Goal: Task Accomplishment & Management: Use online tool/utility

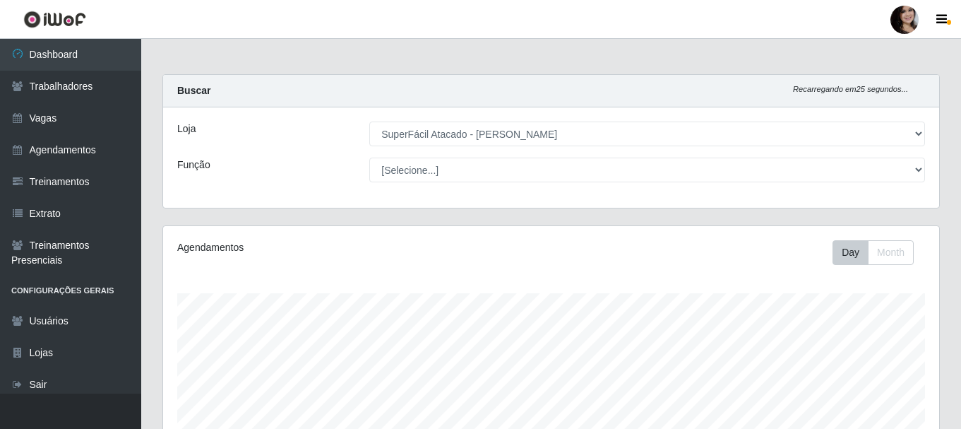
select select "399"
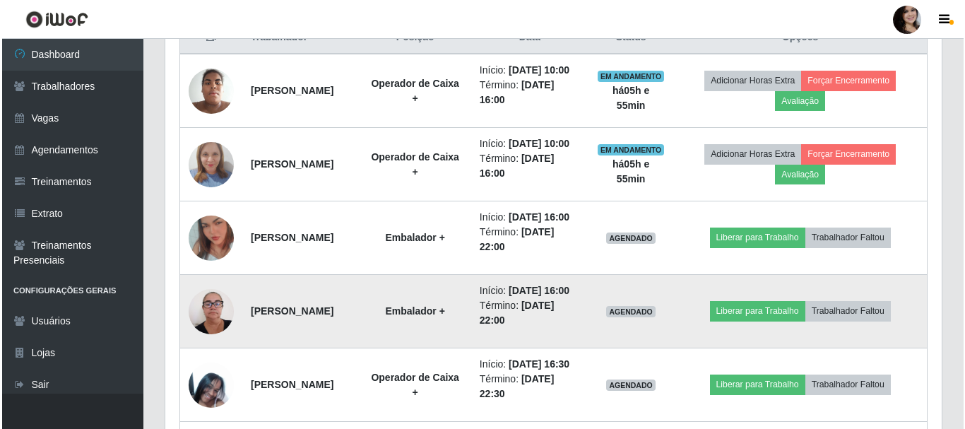
scroll to position [540, 0]
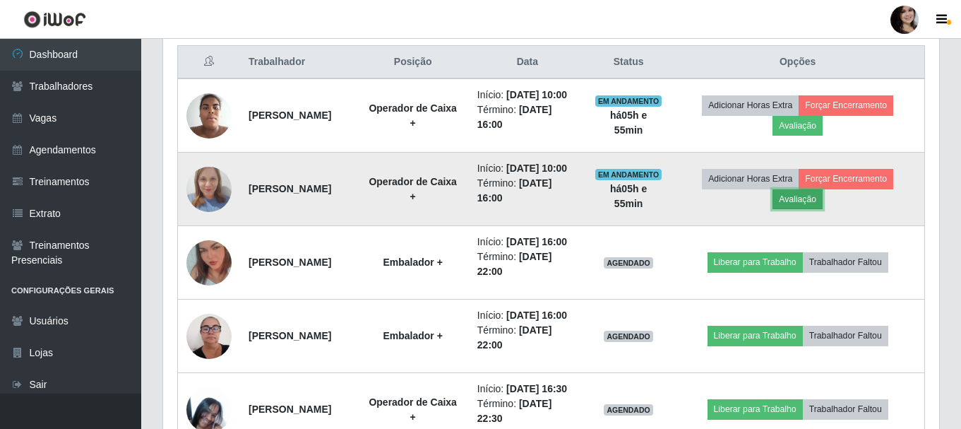
click at [823, 209] on button "Avaliação" at bounding box center [797, 199] width 50 height 20
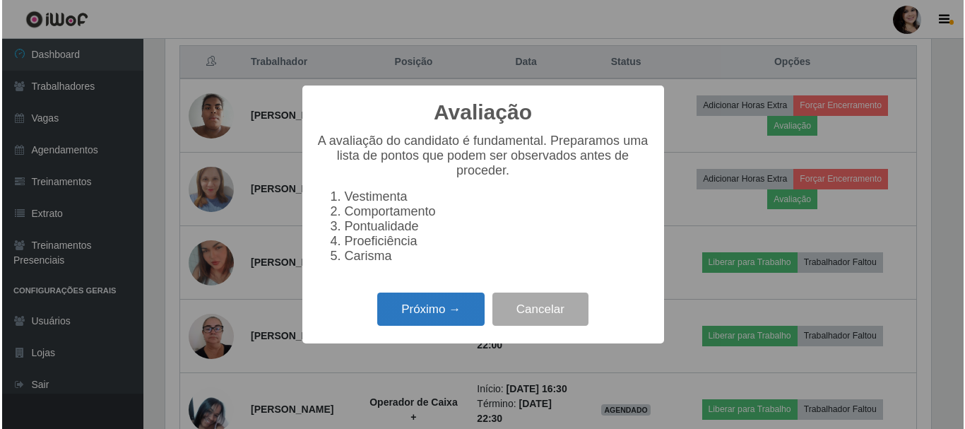
scroll to position [293, 769]
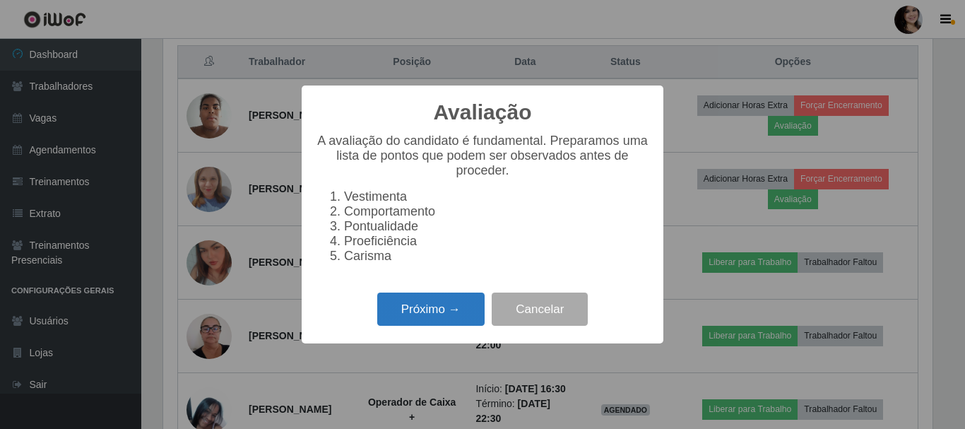
click at [441, 324] on button "Próximo →" at bounding box center [430, 308] width 107 height 33
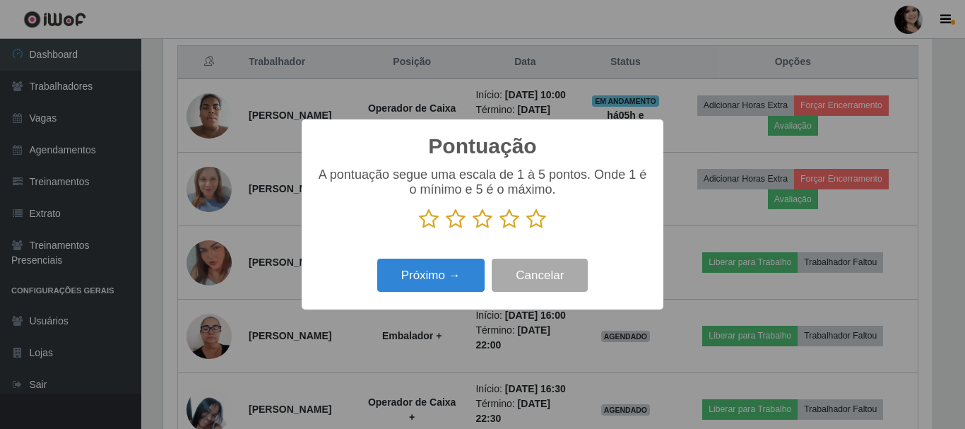
scroll to position [705795, 705319]
click at [534, 225] on icon at bounding box center [536, 218] width 20 height 21
click at [526, 229] on input "radio" at bounding box center [526, 229] width 0 height 0
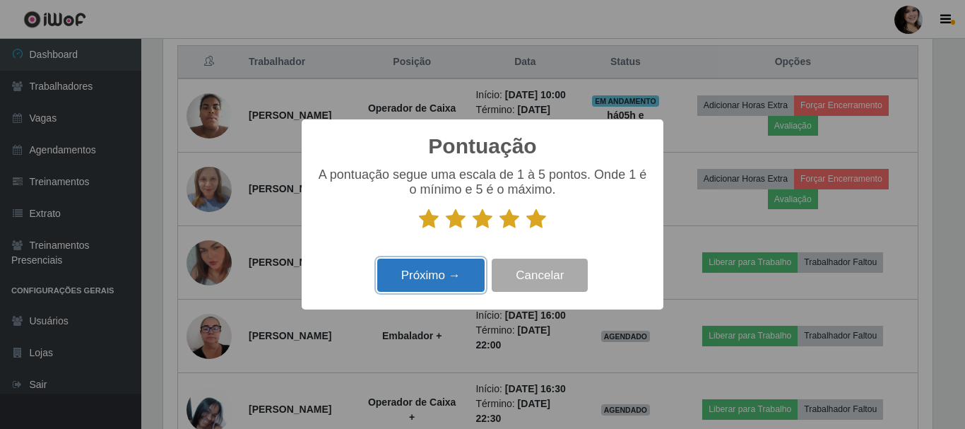
click at [458, 271] on button "Próximo →" at bounding box center [430, 274] width 107 height 33
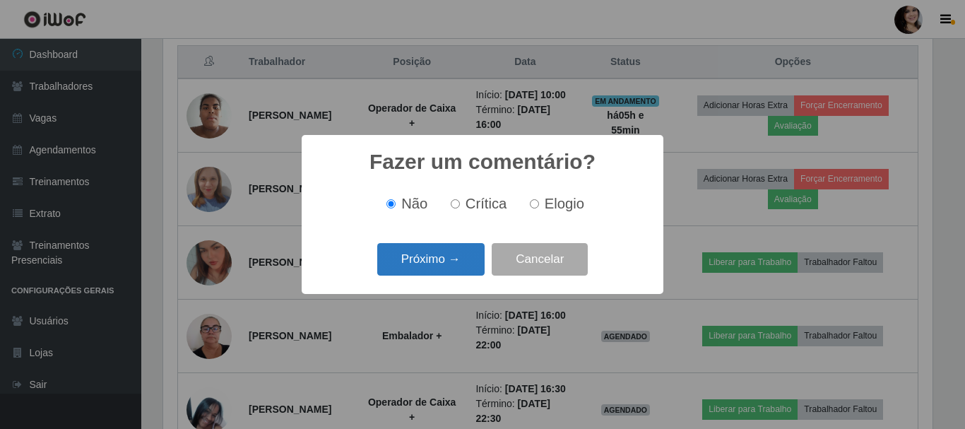
click at [465, 246] on button "Próximo →" at bounding box center [430, 259] width 107 height 33
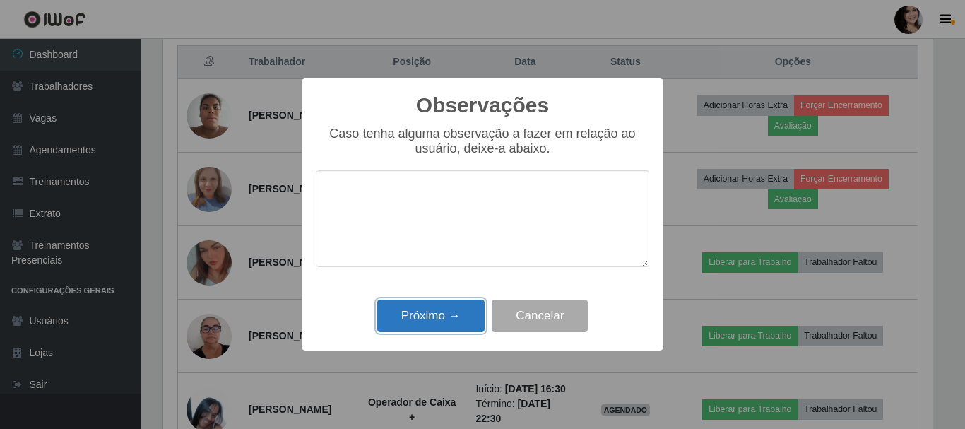
click at [439, 318] on button "Próximo →" at bounding box center [430, 315] width 107 height 33
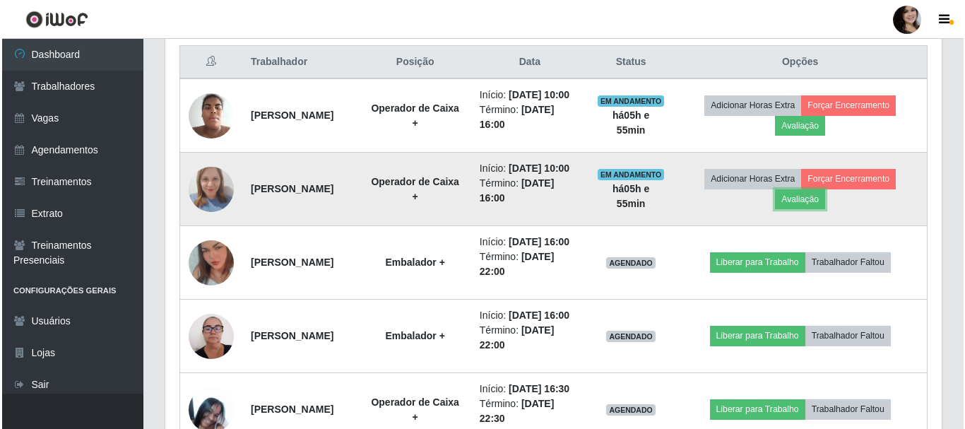
scroll to position [293, 776]
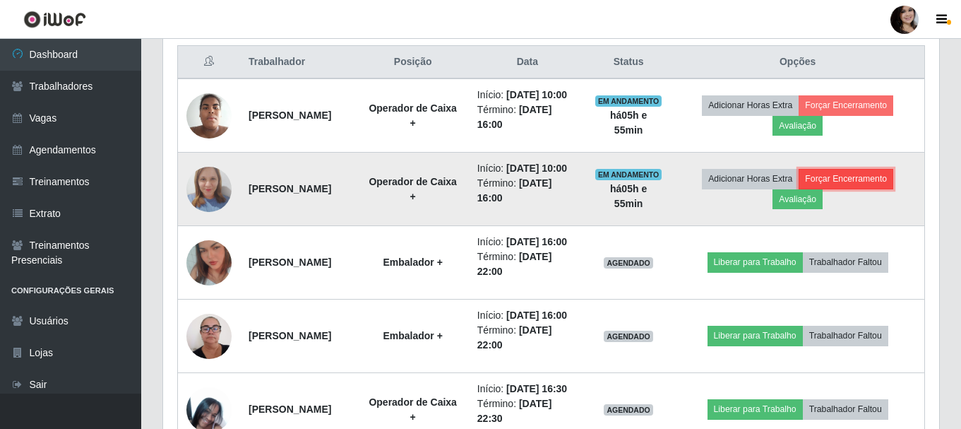
click at [851, 189] on button "Forçar Encerramento" at bounding box center [846, 179] width 95 height 20
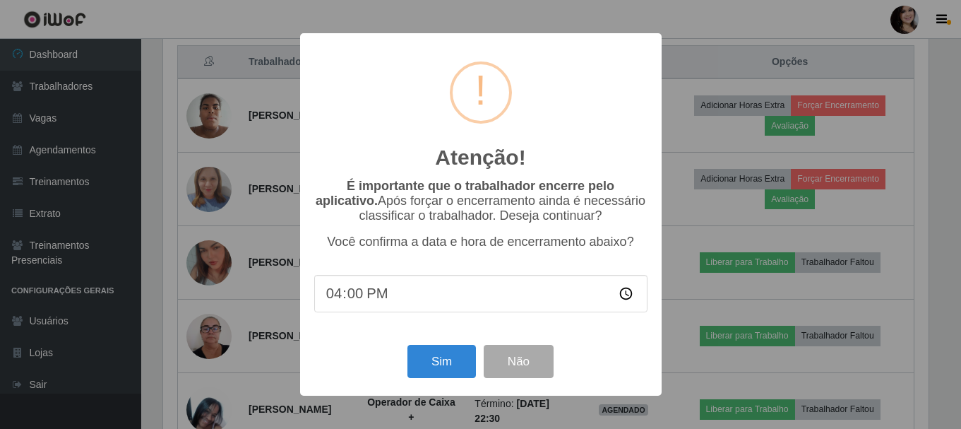
scroll to position [293, 769]
click at [450, 364] on button "Sim" at bounding box center [443, 361] width 68 height 33
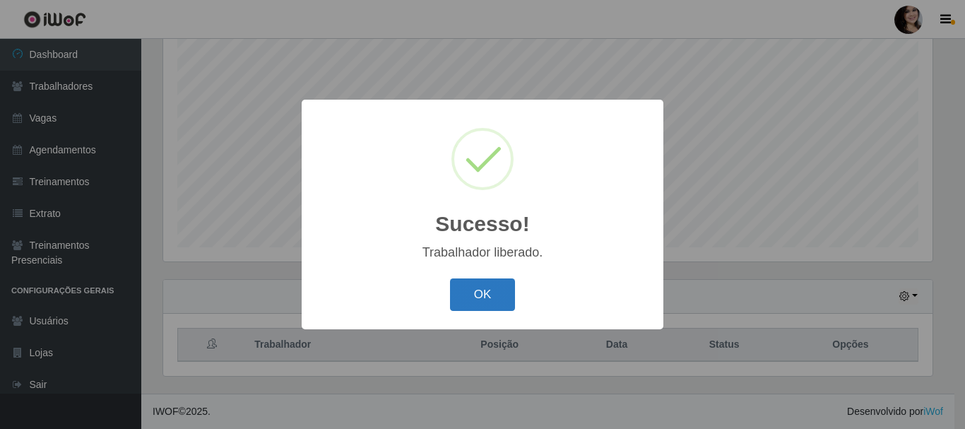
click at [506, 299] on button "OK" at bounding box center [483, 294] width 66 height 33
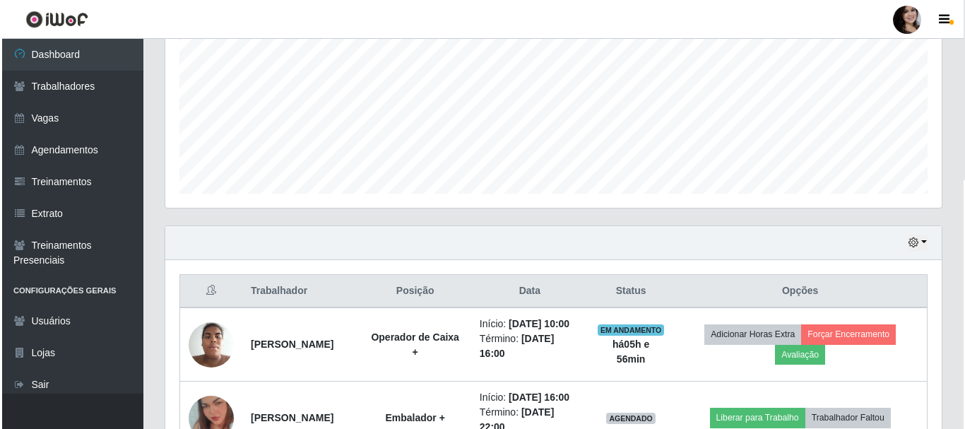
scroll to position [470, 0]
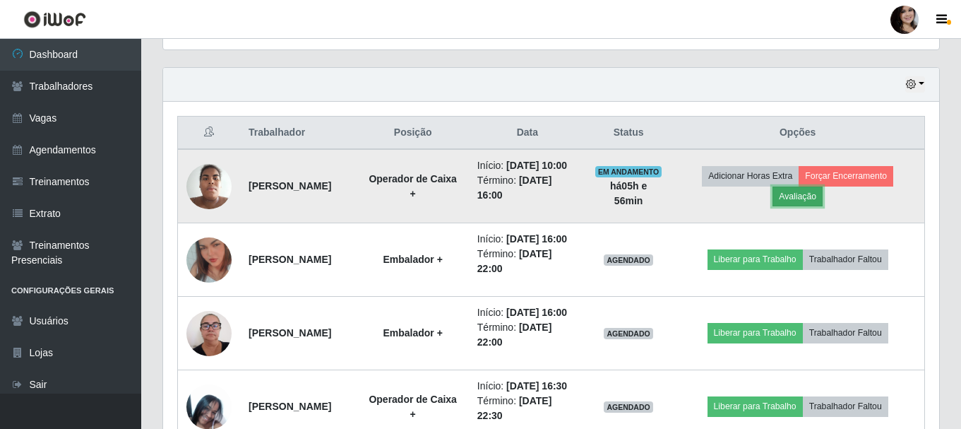
click at [811, 203] on button "Avaliação" at bounding box center [797, 196] width 50 height 20
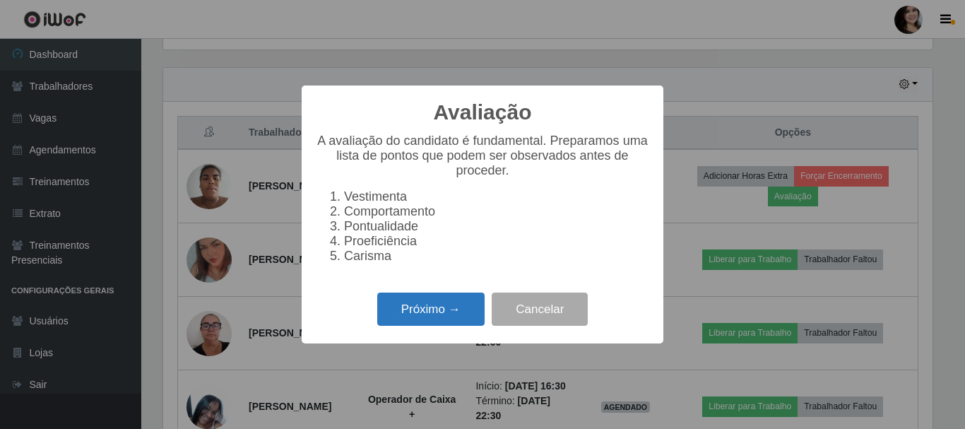
click at [470, 316] on button "Próximo →" at bounding box center [430, 308] width 107 height 33
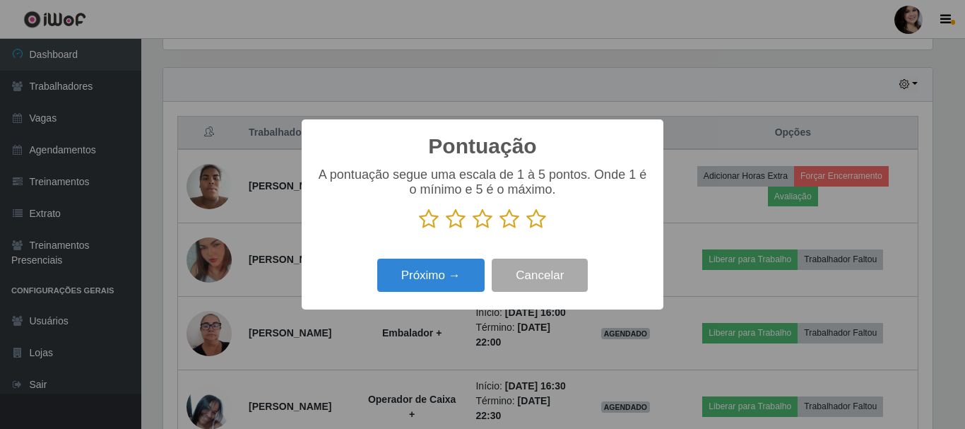
click at [535, 220] on icon at bounding box center [536, 218] width 20 height 21
click at [526, 229] on input "radio" at bounding box center [526, 229] width 0 height 0
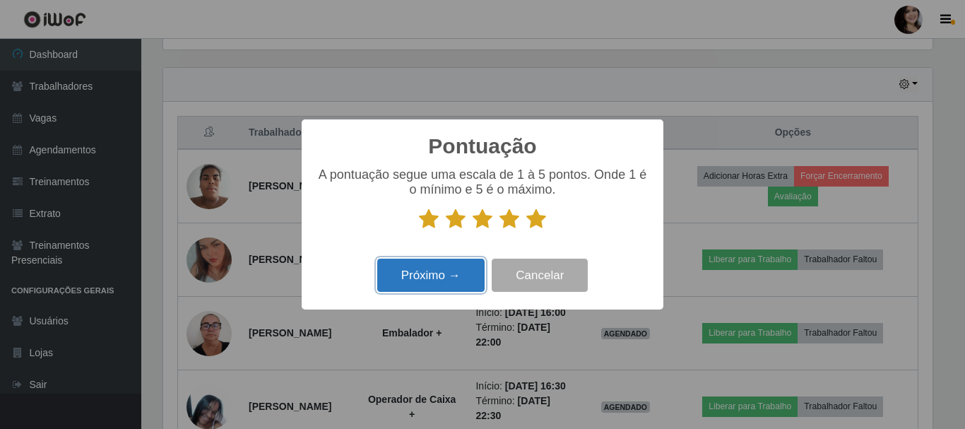
click at [458, 274] on button "Próximo →" at bounding box center [430, 274] width 107 height 33
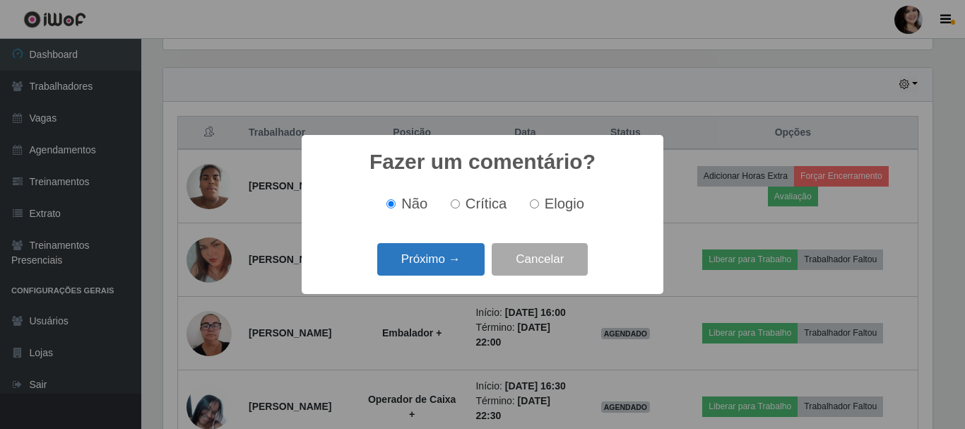
click at [467, 249] on button "Próximo →" at bounding box center [430, 259] width 107 height 33
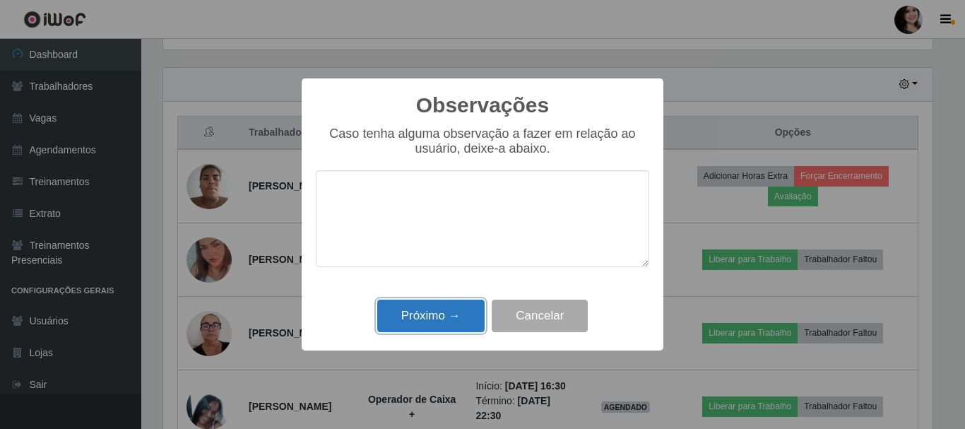
click at [460, 308] on button "Próximo →" at bounding box center [430, 315] width 107 height 33
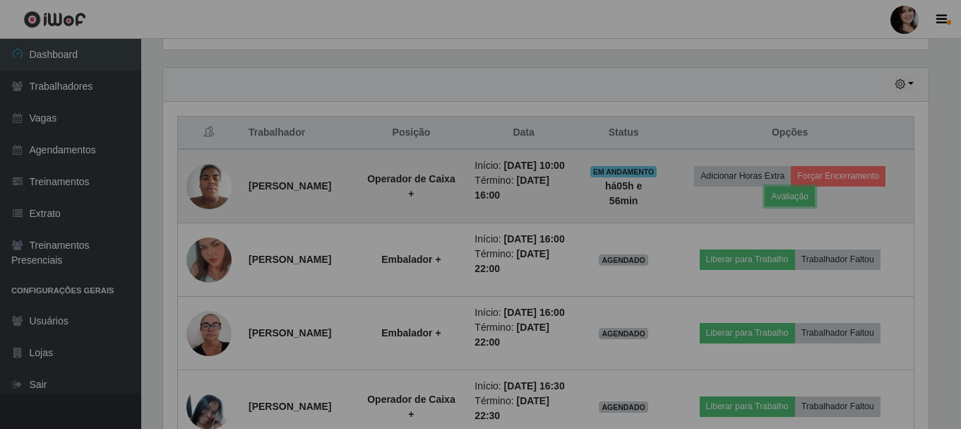
scroll to position [293, 776]
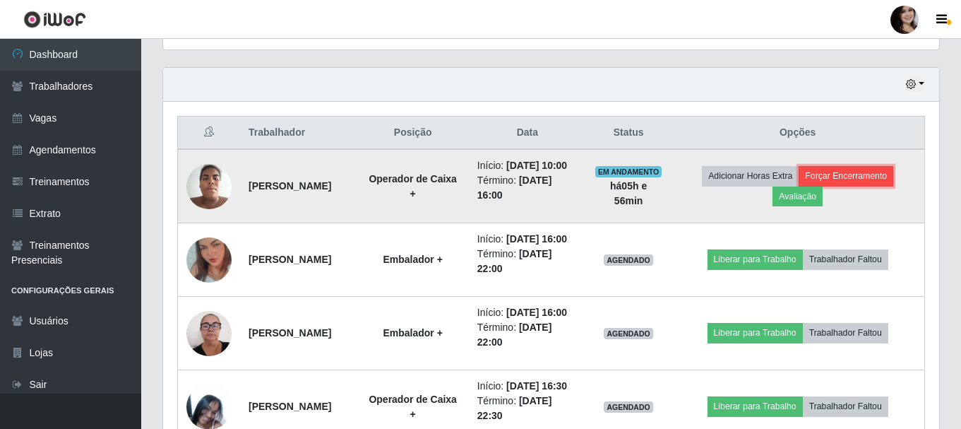
click at [847, 181] on button "Forçar Encerramento" at bounding box center [846, 176] width 95 height 20
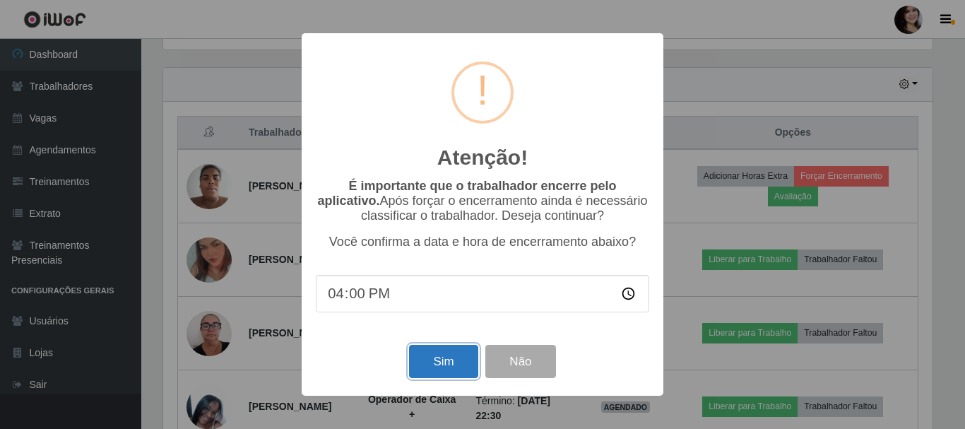
click at [462, 364] on button "Sim" at bounding box center [443, 361] width 68 height 33
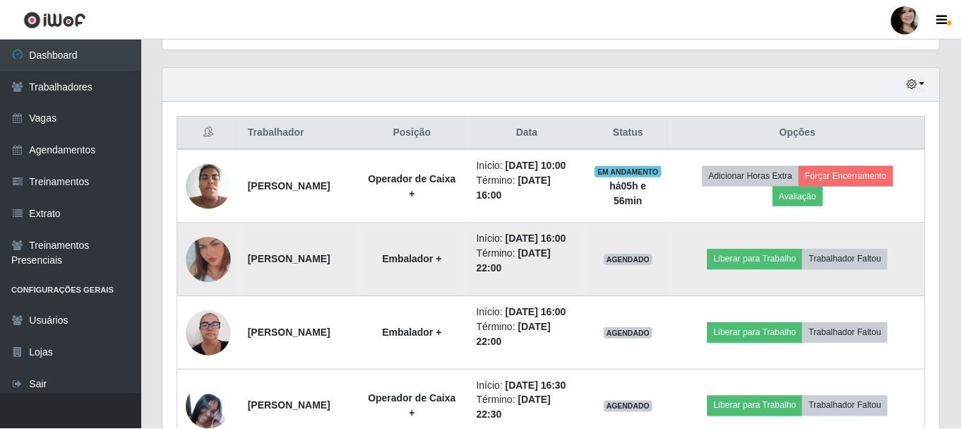
scroll to position [0, 0]
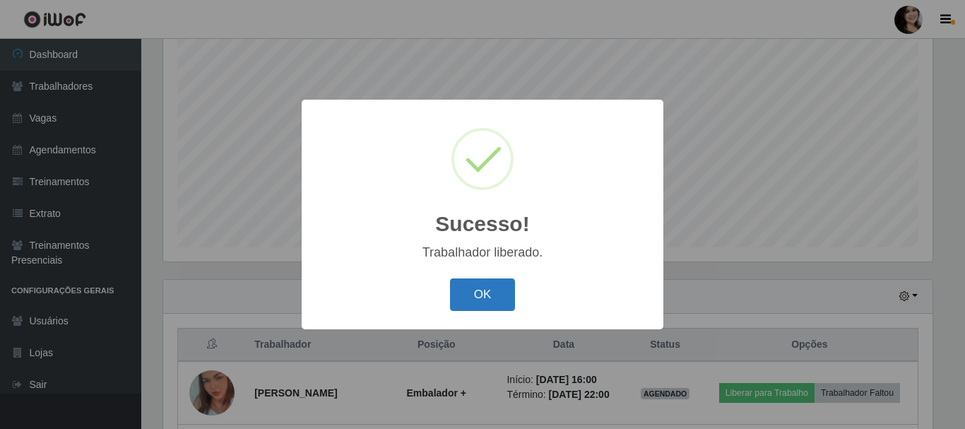
click at [484, 302] on button "OK" at bounding box center [483, 294] width 66 height 33
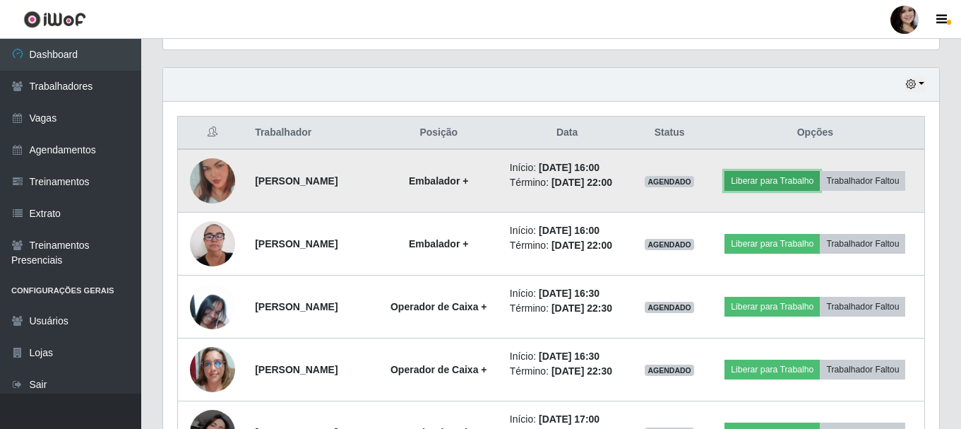
click at [820, 171] on button "Liberar para Trabalho" at bounding box center [771, 181] width 95 height 20
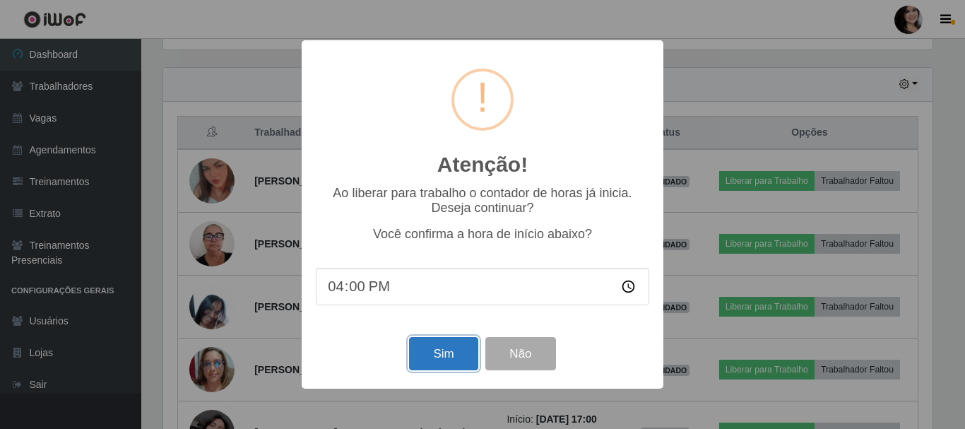
click at [453, 349] on button "Sim" at bounding box center [443, 353] width 68 height 33
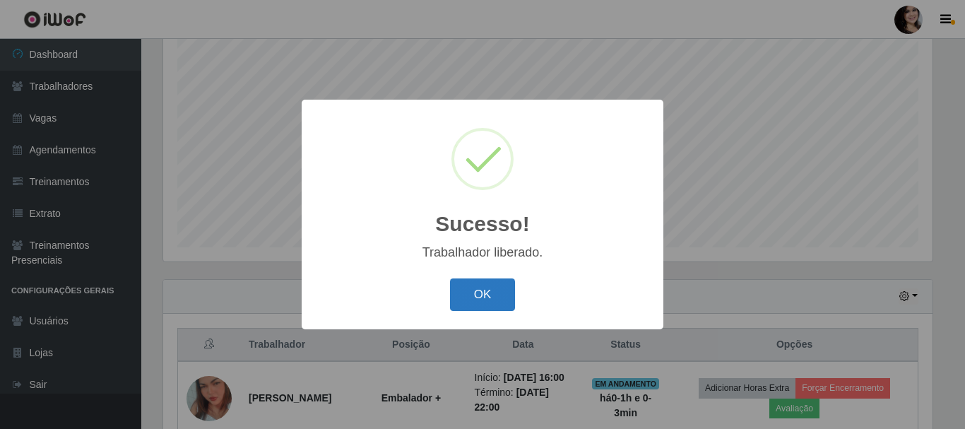
click at [476, 302] on button "OK" at bounding box center [483, 294] width 66 height 33
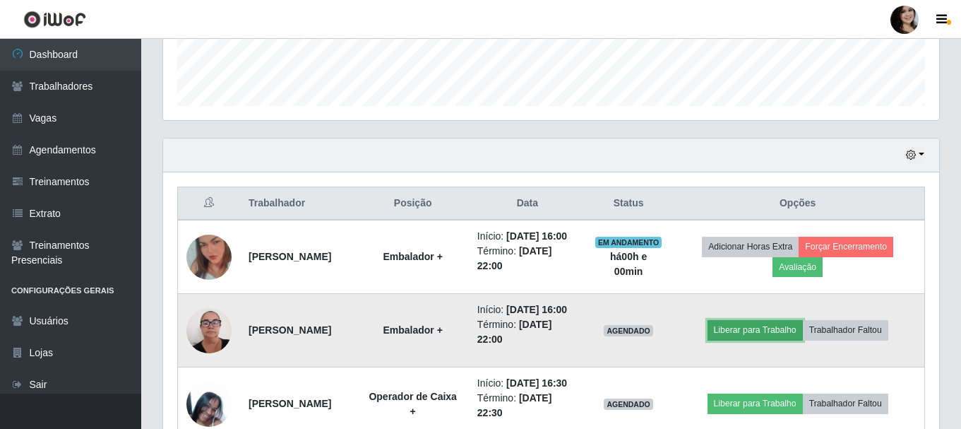
click at [783, 340] on button "Liberar para Trabalho" at bounding box center [755, 330] width 95 height 20
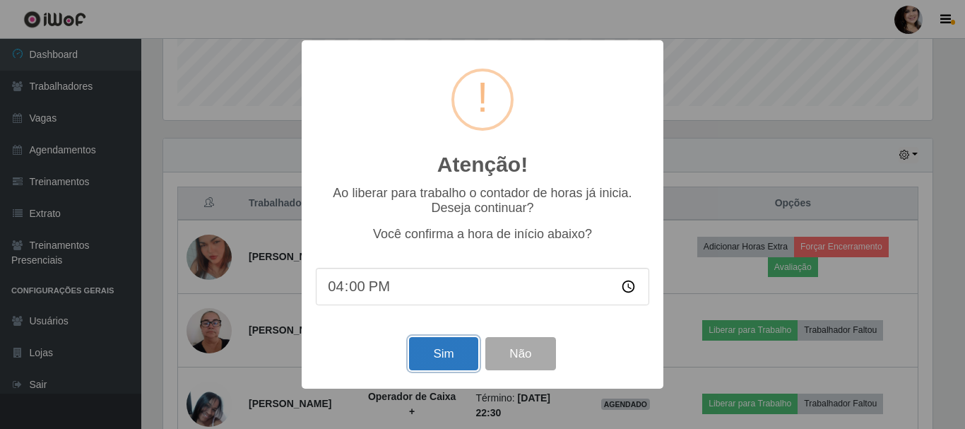
click at [425, 363] on button "Sim" at bounding box center [443, 353] width 68 height 33
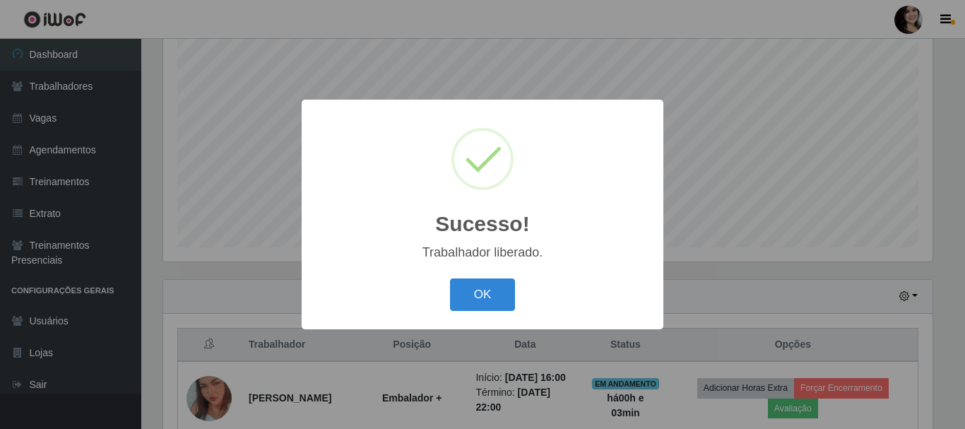
click at [450, 278] on button "OK" at bounding box center [483, 294] width 66 height 33
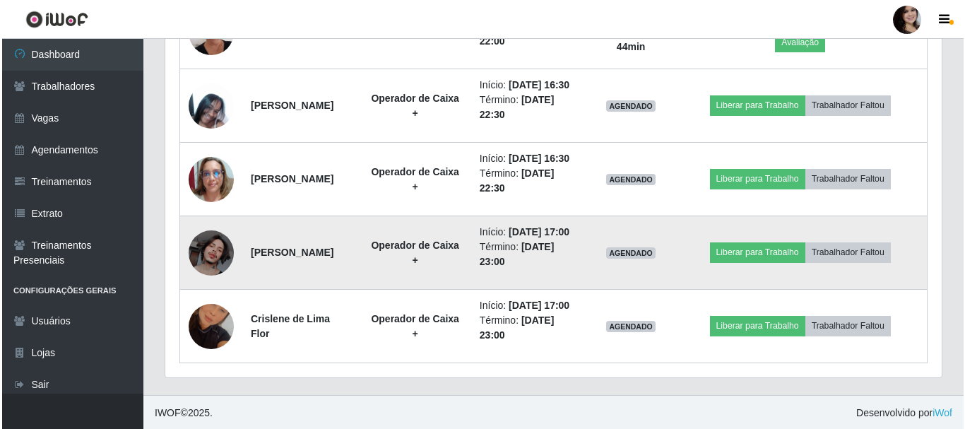
scroll to position [681, 0]
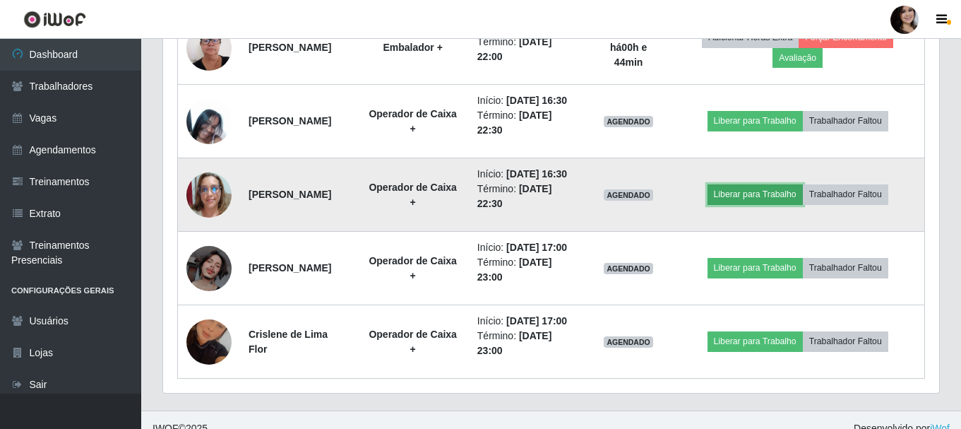
click at [757, 204] on button "Liberar para Trabalho" at bounding box center [755, 194] width 95 height 20
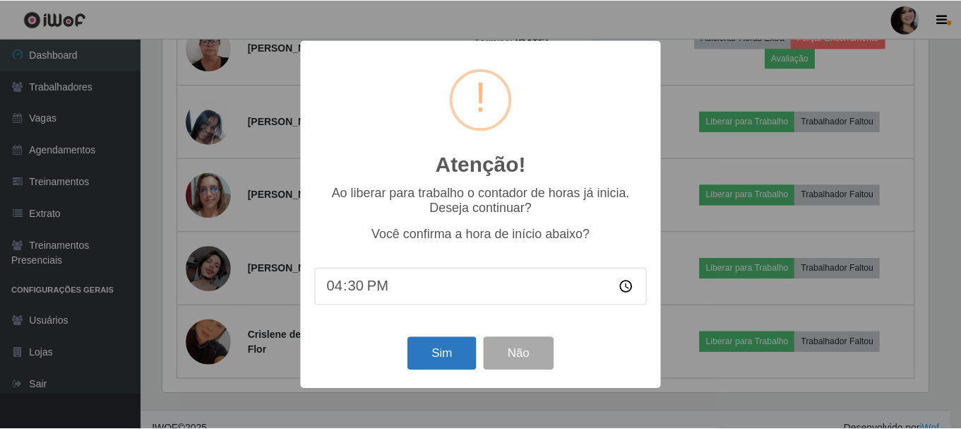
scroll to position [293, 769]
click at [447, 358] on button "Sim" at bounding box center [443, 353] width 68 height 33
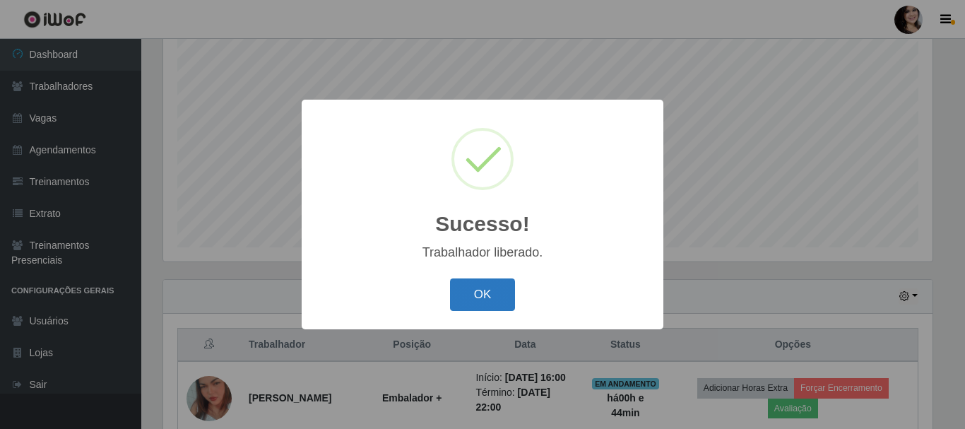
click at [489, 301] on button "OK" at bounding box center [483, 294] width 66 height 33
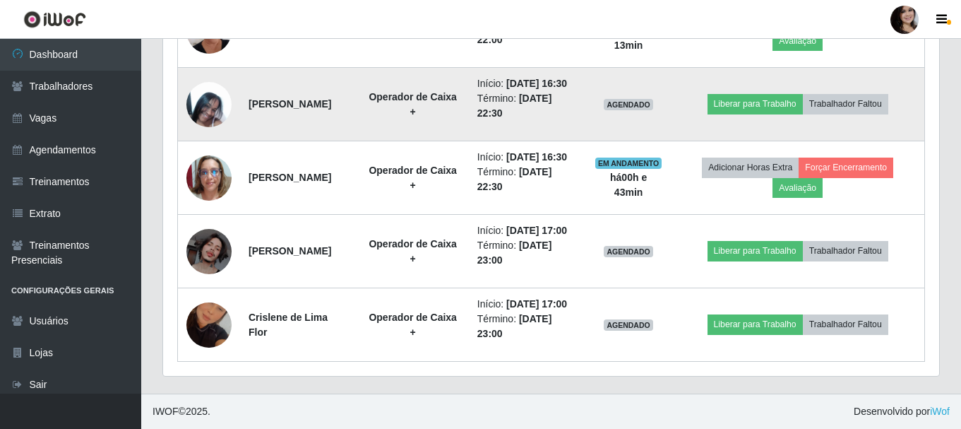
scroll to position [787, 0]
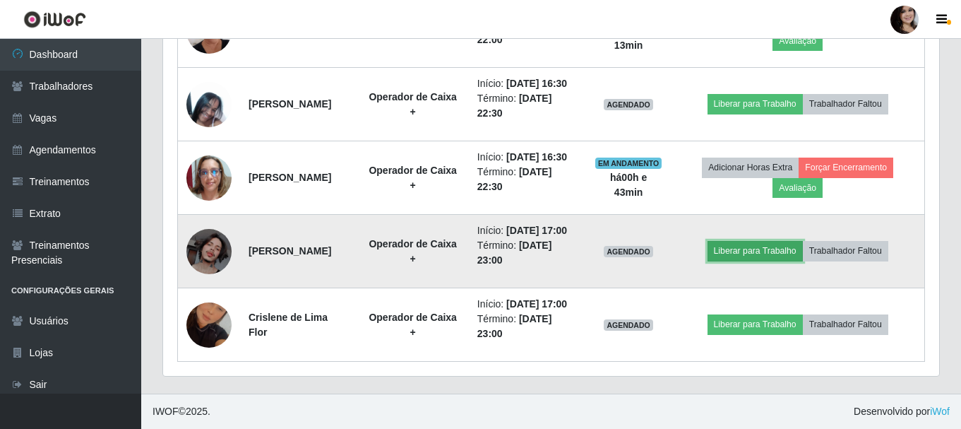
click at [775, 241] on button "Liberar para Trabalho" at bounding box center [755, 251] width 95 height 20
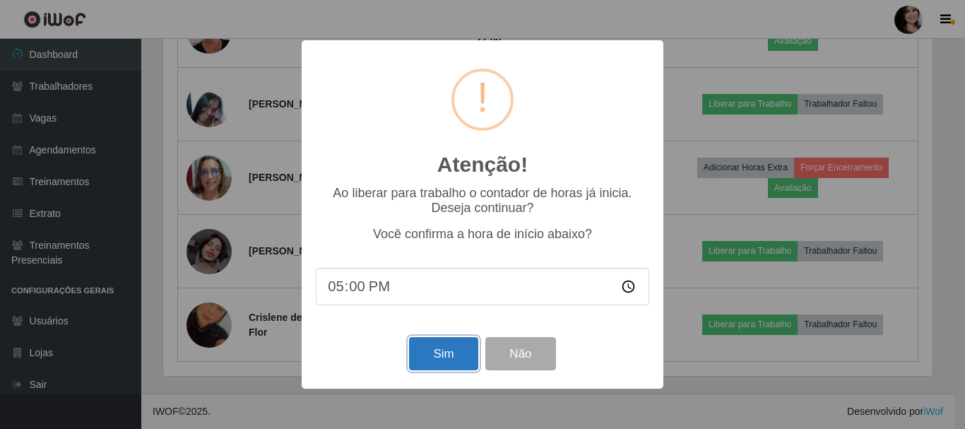
click at [437, 354] on button "Sim" at bounding box center [443, 353] width 68 height 33
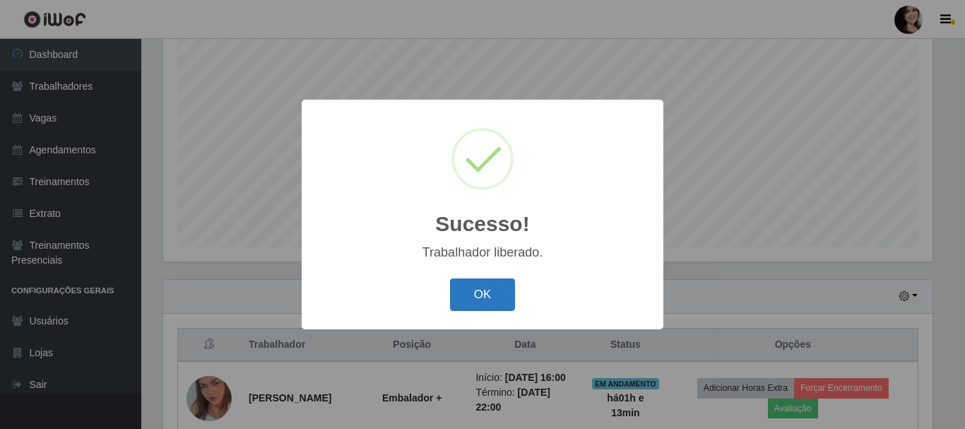
click at [510, 303] on button "OK" at bounding box center [483, 294] width 66 height 33
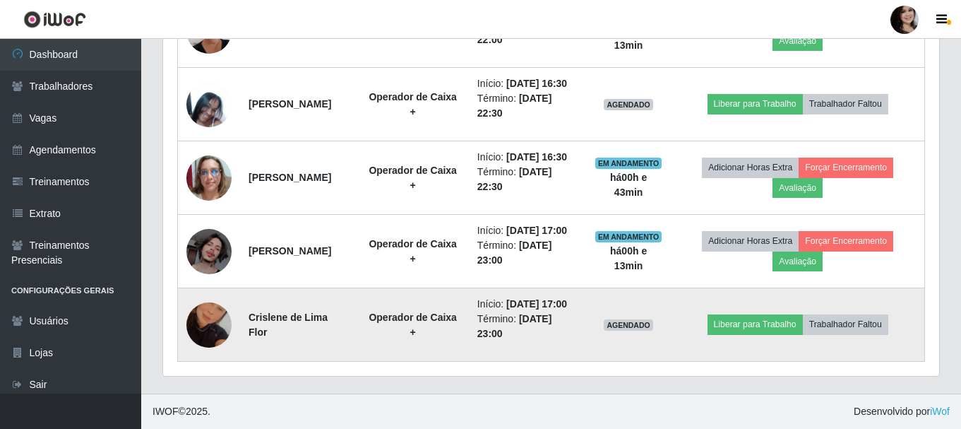
scroll to position [787, 0]
click at [220, 309] on img at bounding box center [208, 325] width 45 height 80
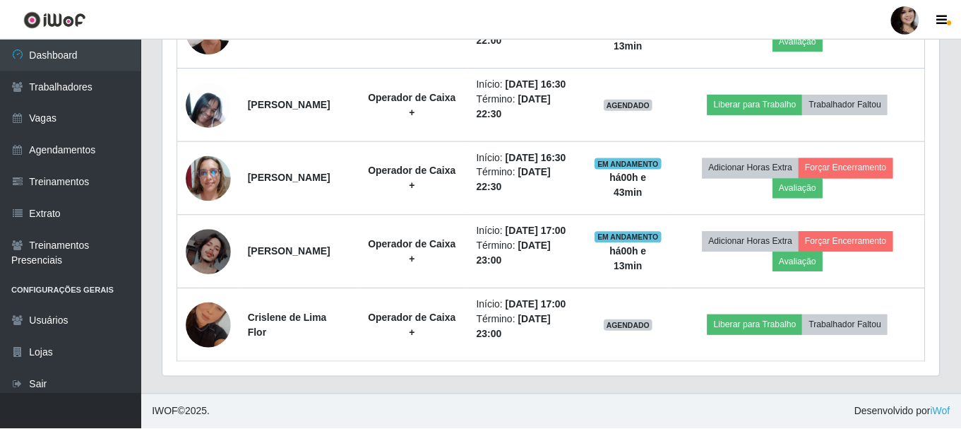
scroll to position [293, 776]
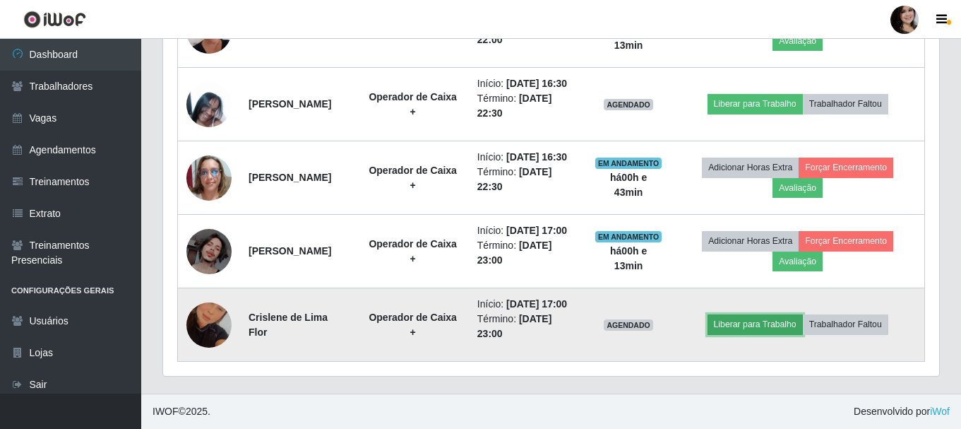
click at [766, 316] on button "Liberar para Trabalho" at bounding box center [755, 324] width 95 height 20
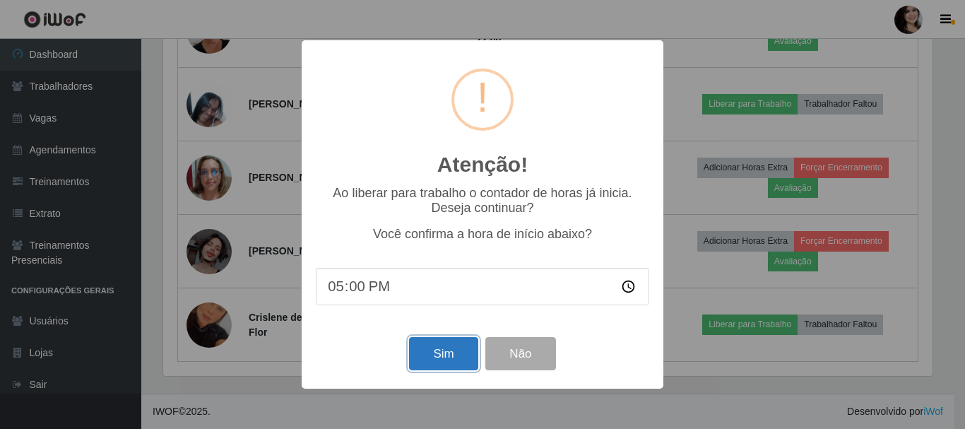
click at [459, 359] on button "Sim" at bounding box center [443, 353] width 68 height 33
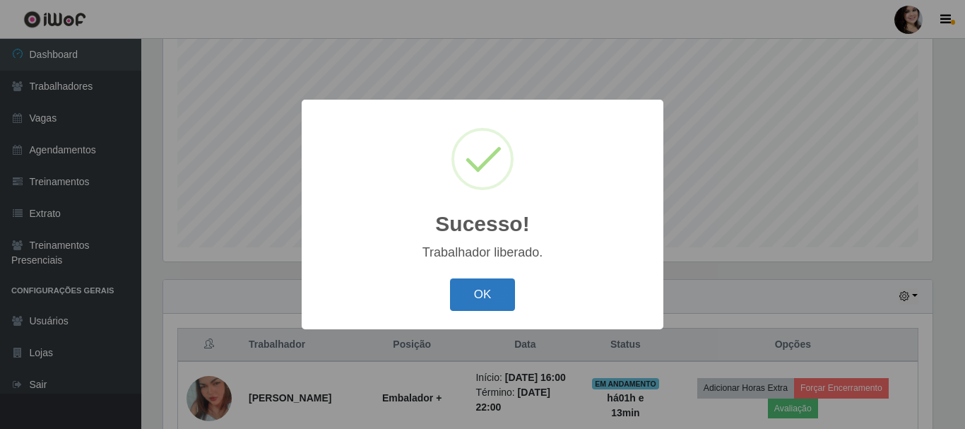
click at [504, 298] on button "OK" at bounding box center [483, 294] width 66 height 33
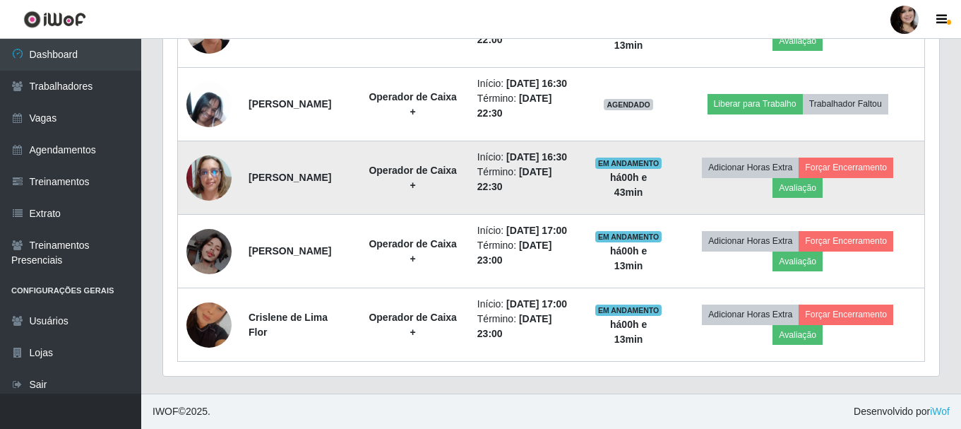
scroll to position [787, 0]
